Goal: Task Accomplishment & Management: Manage account settings

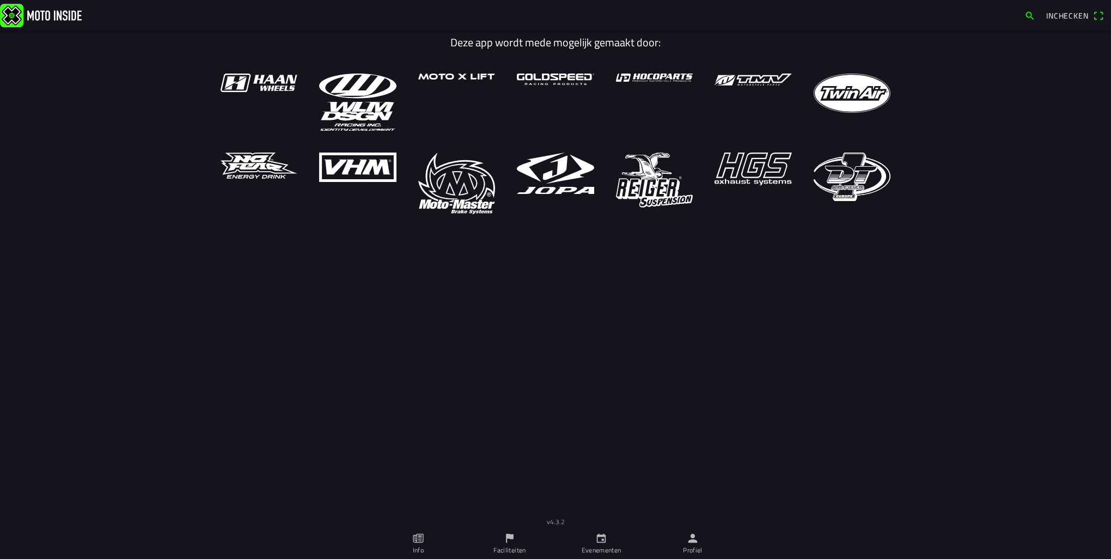
click at [610, 540] on link "Evenementen" at bounding box center [602, 543] width 92 height 31
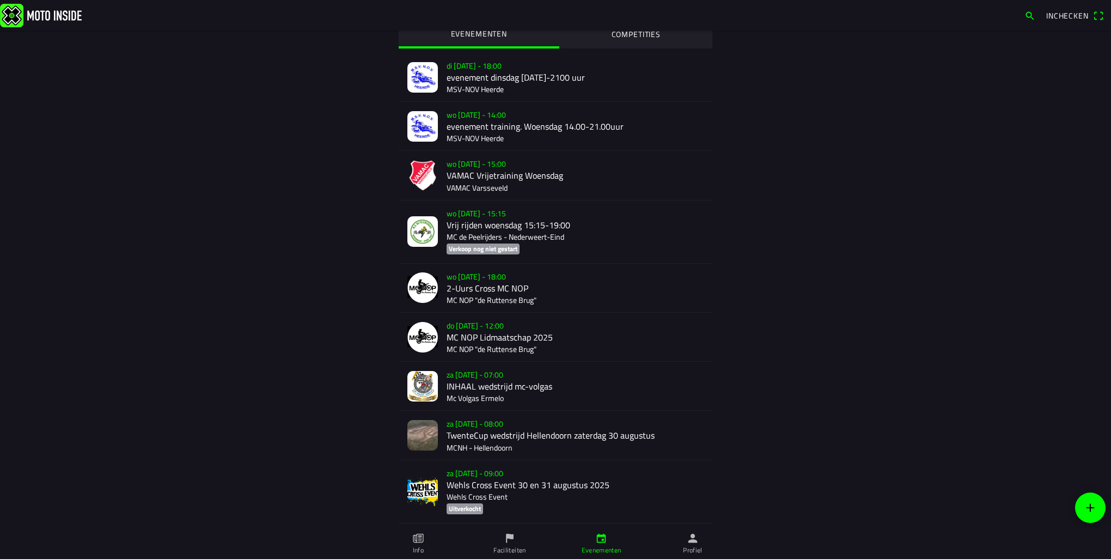
scroll to position [130, 0]
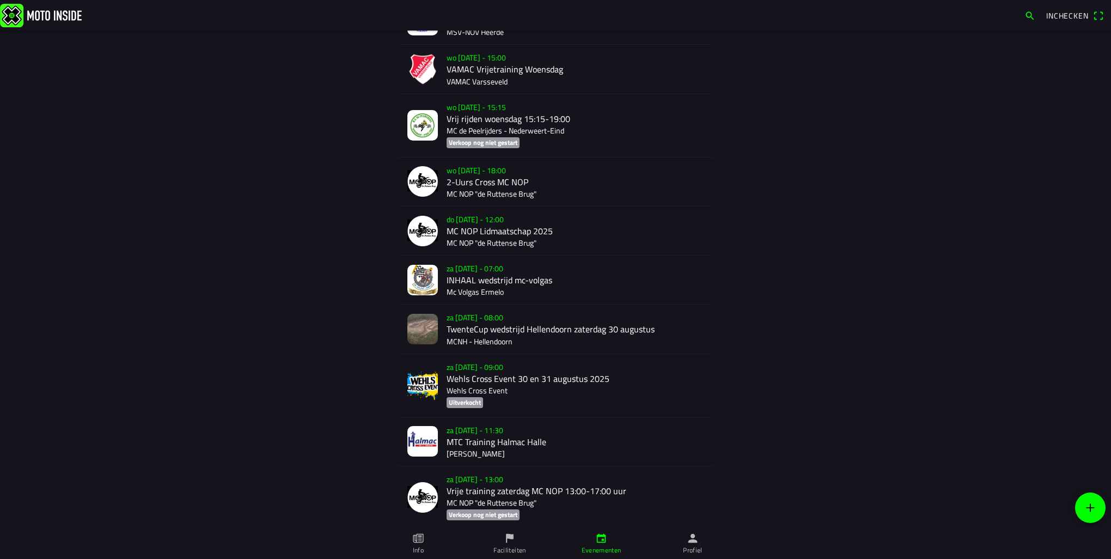
click at [502, 336] on div "za [DATE] - 08:00 TwenteCup wedstrijd Hellendoorn zaterdag 30 augustus MCNH - H…" at bounding box center [575, 328] width 257 height 48
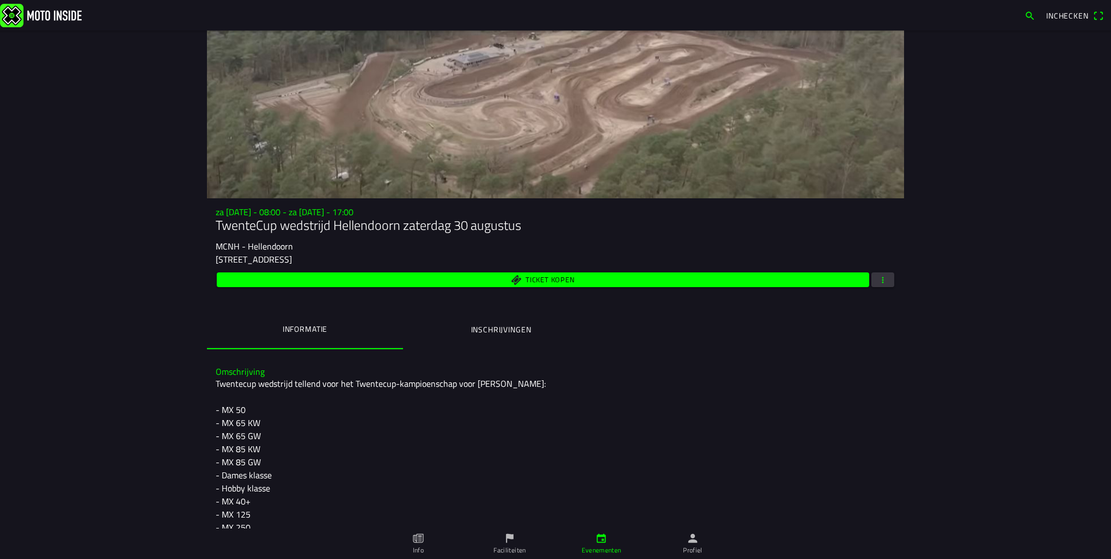
click at [878, 281] on span "button" at bounding box center [883, 279] width 10 height 15
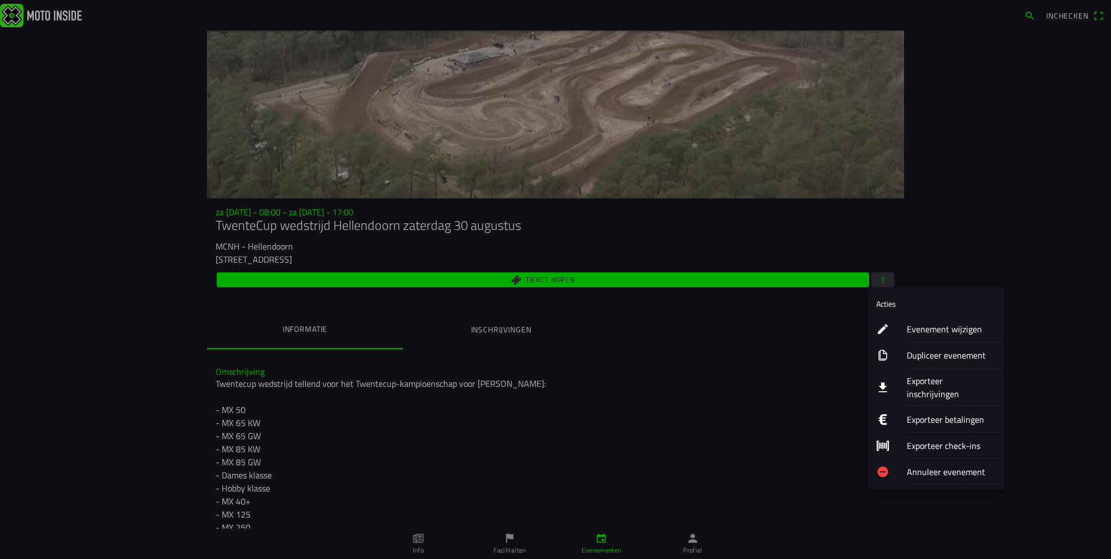
click at [948, 382] on ion-label "Exporteer inschrijvingen" at bounding box center [951, 387] width 88 height 26
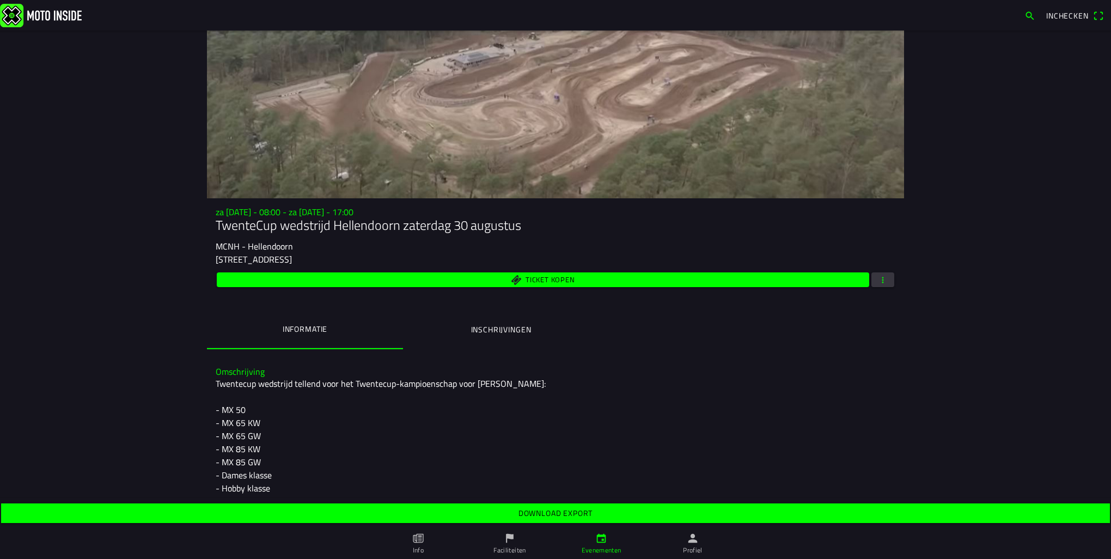
click at [0, 0] on slot "Download export" at bounding box center [0, 0] width 0 height 0
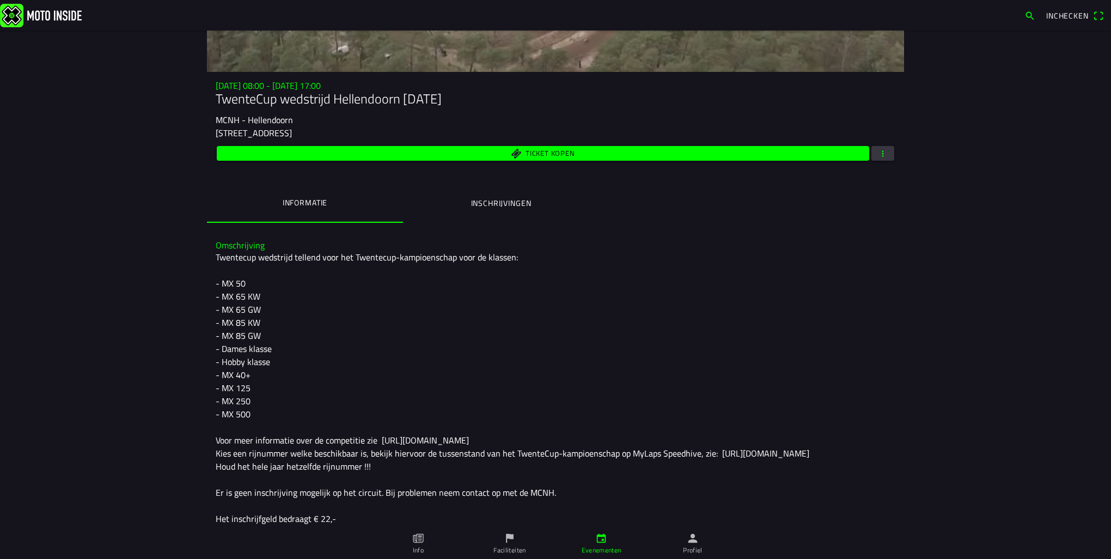
scroll to position [163, 0]
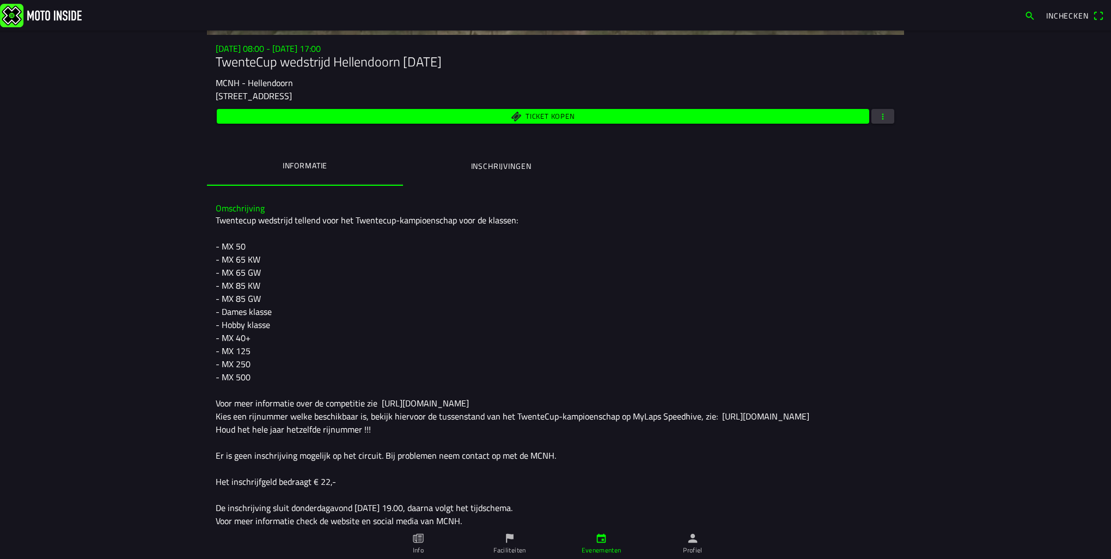
click at [876, 129] on div "[DATE] 08:00 - [DATE] 17:00 TwenteCup wedstrijd Hellendoorn [DATE] MCNH - [STRE…" at bounding box center [555, 115] width 697 height 142
click at [878, 123] on span "button" at bounding box center [883, 116] width 10 height 15
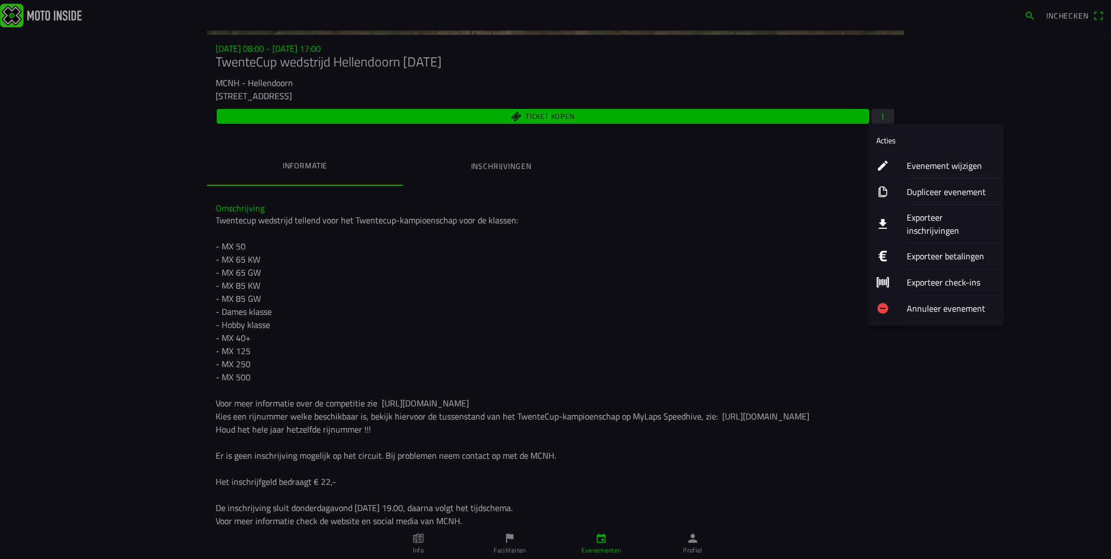
click at [936, 167] on ion-label "Evenement wijzigen" at bounding box center [951, 165] width 88 height 13
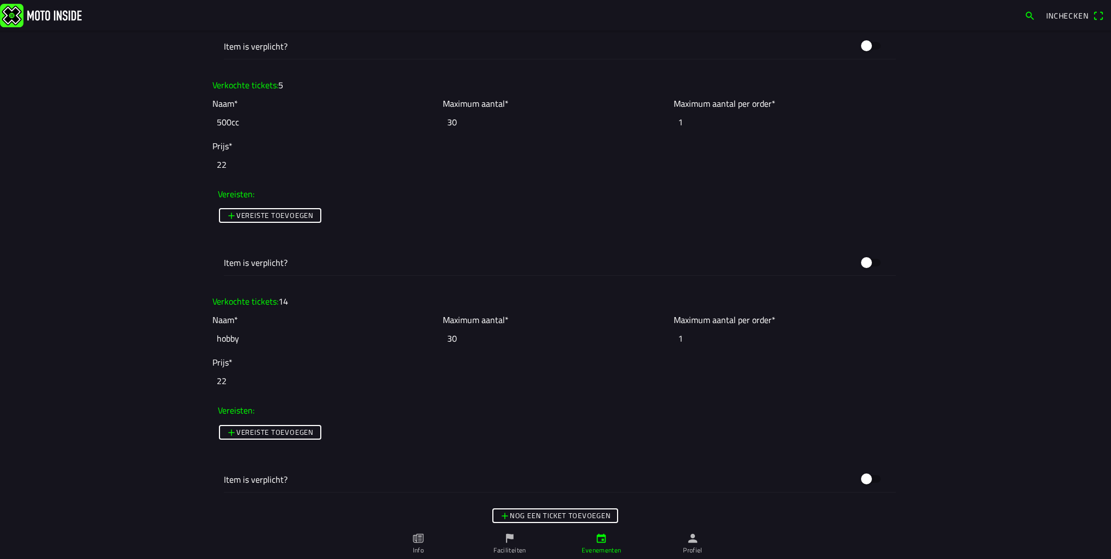
scroll to position [3050, 0]
